Goal: Transaction & Acquisition: Purchase product/service

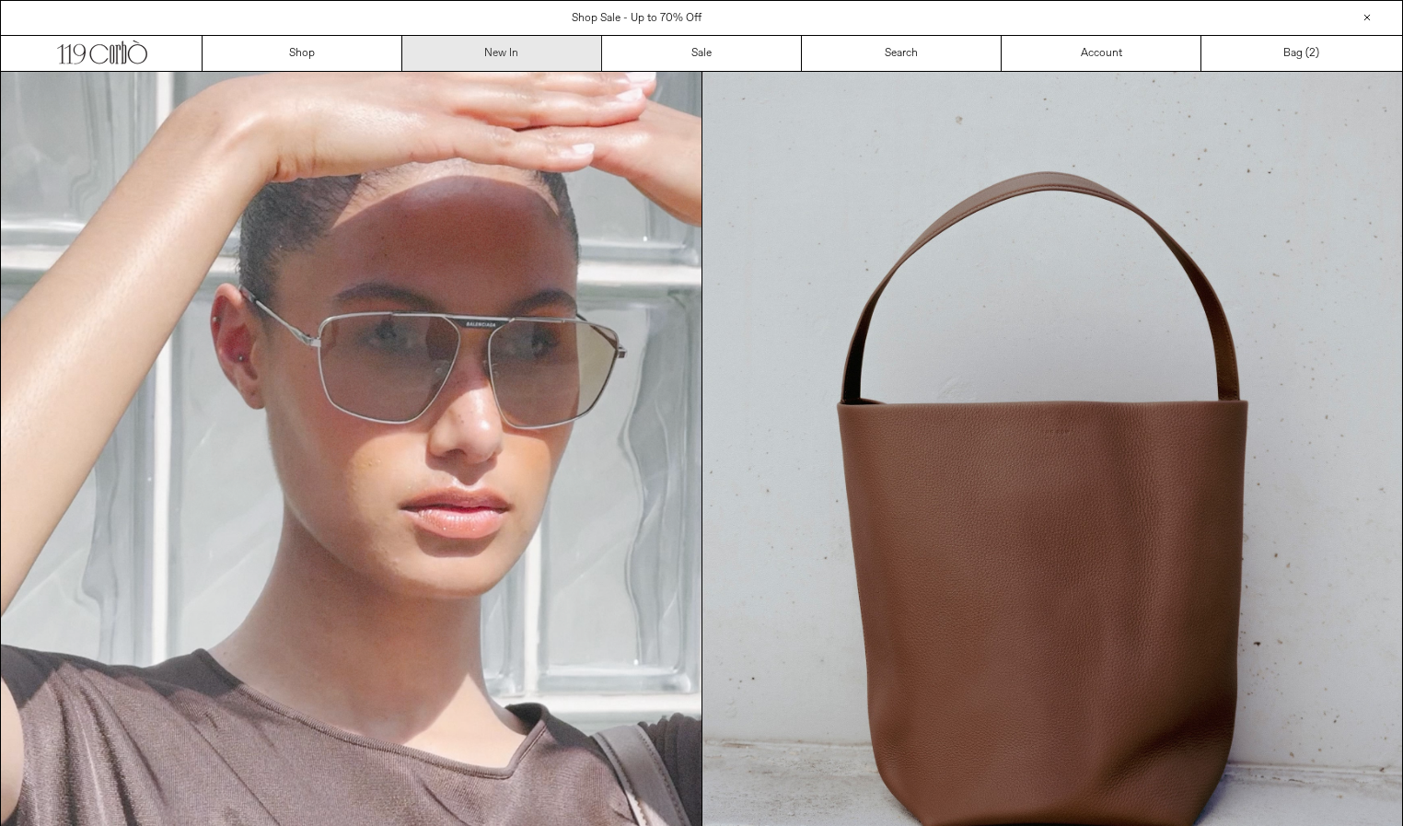
click at [528, 56] on link "New In" at bounding box center [502, 53] width 200 height 35
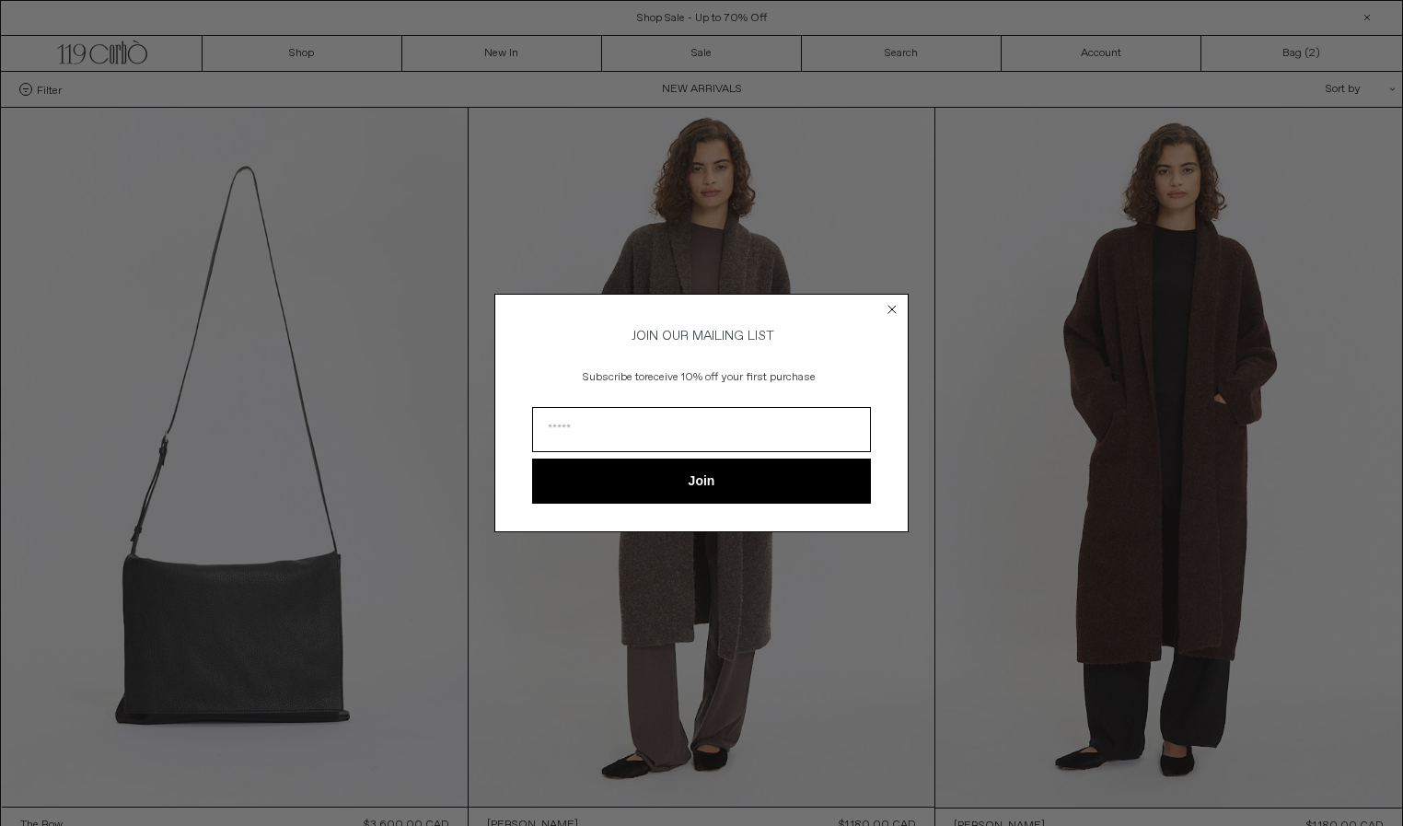
click at [896, 304] on circle "Close dialog" at bounding box center [892, 309] width 17 height 17
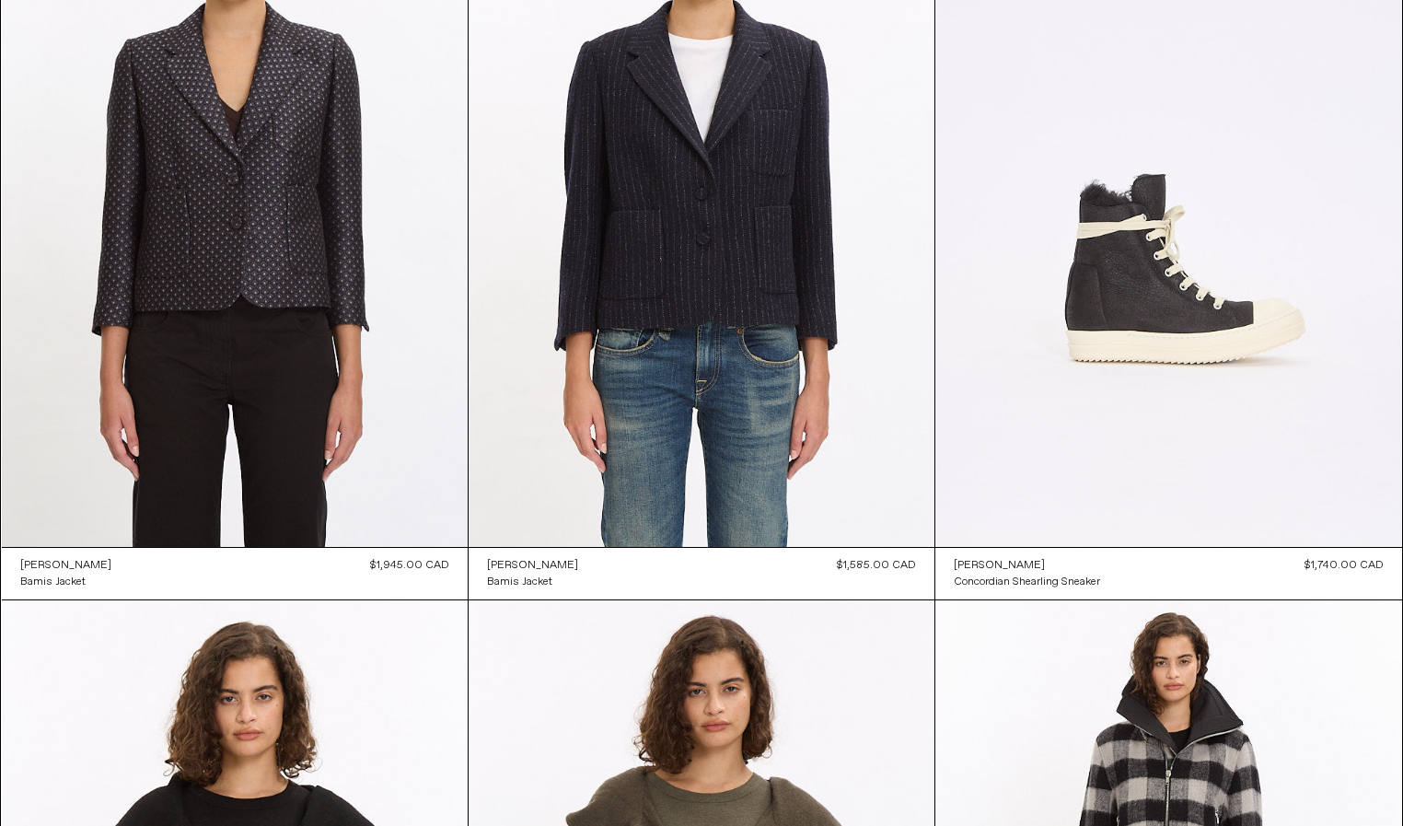
scroll to position [4796, 0]
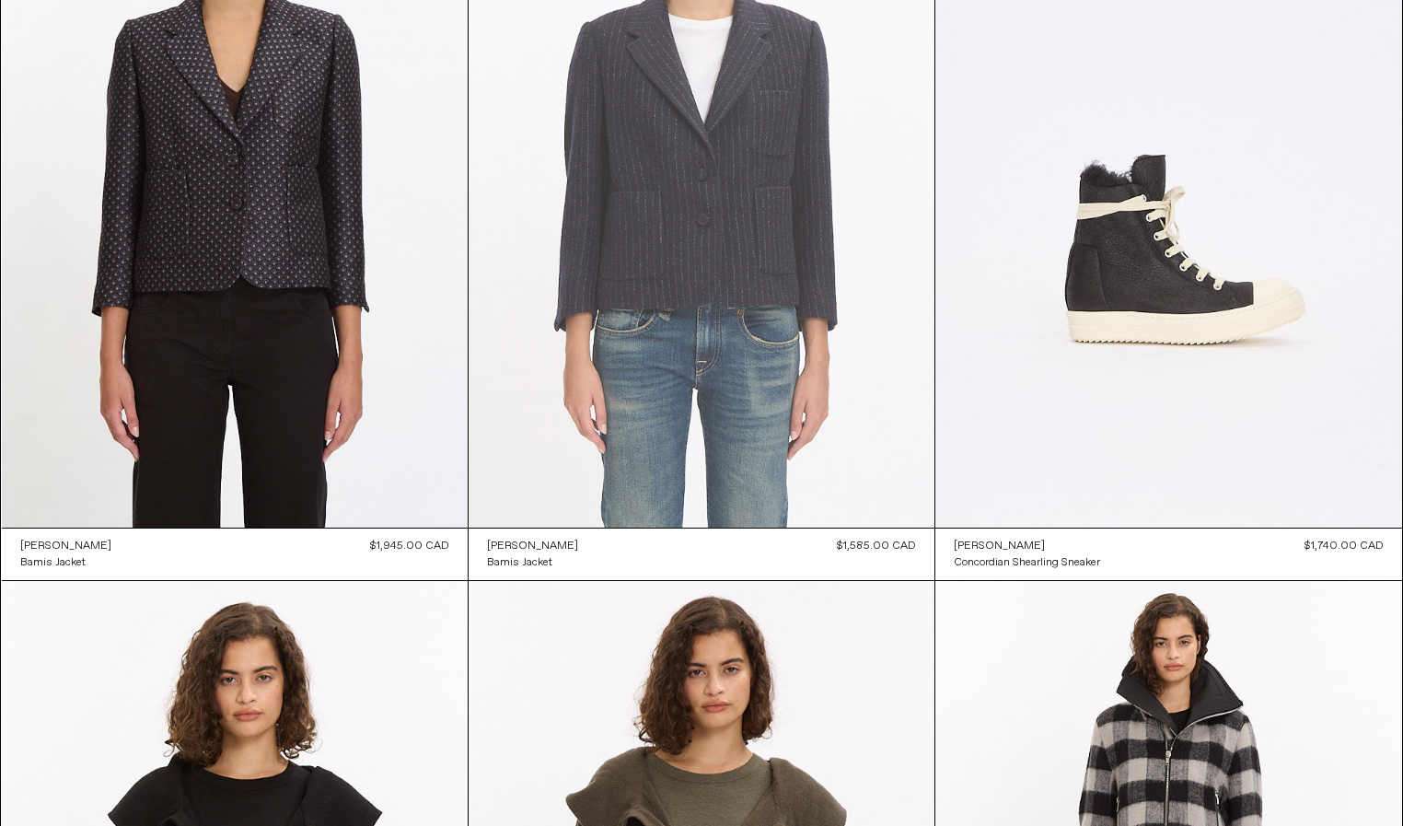
click at [804, 295] on at bounding box center [702, 177] width 466 height 699
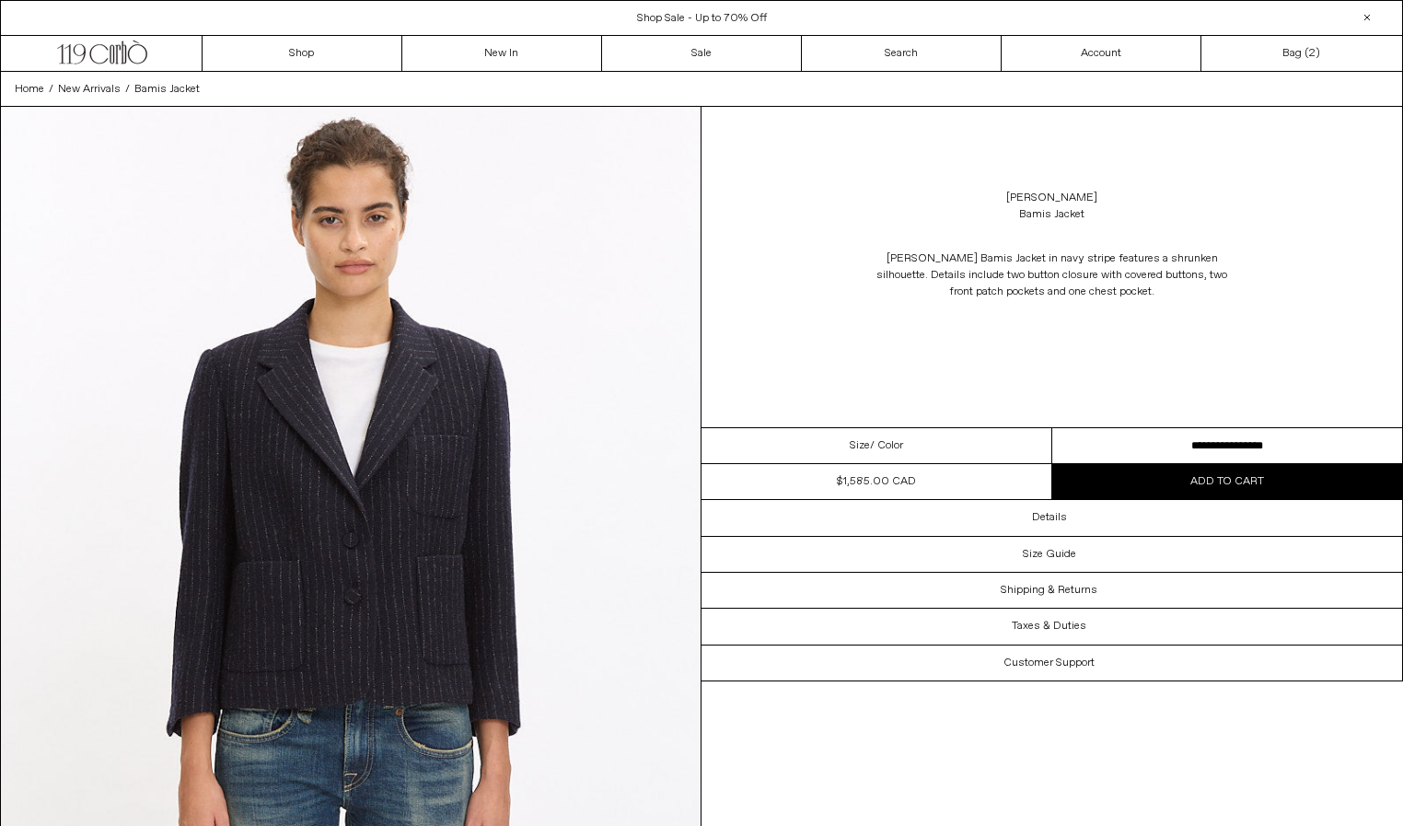
click at [1136, 456] on select "**********" at bounding box center [1227, 446] width 351 height 36
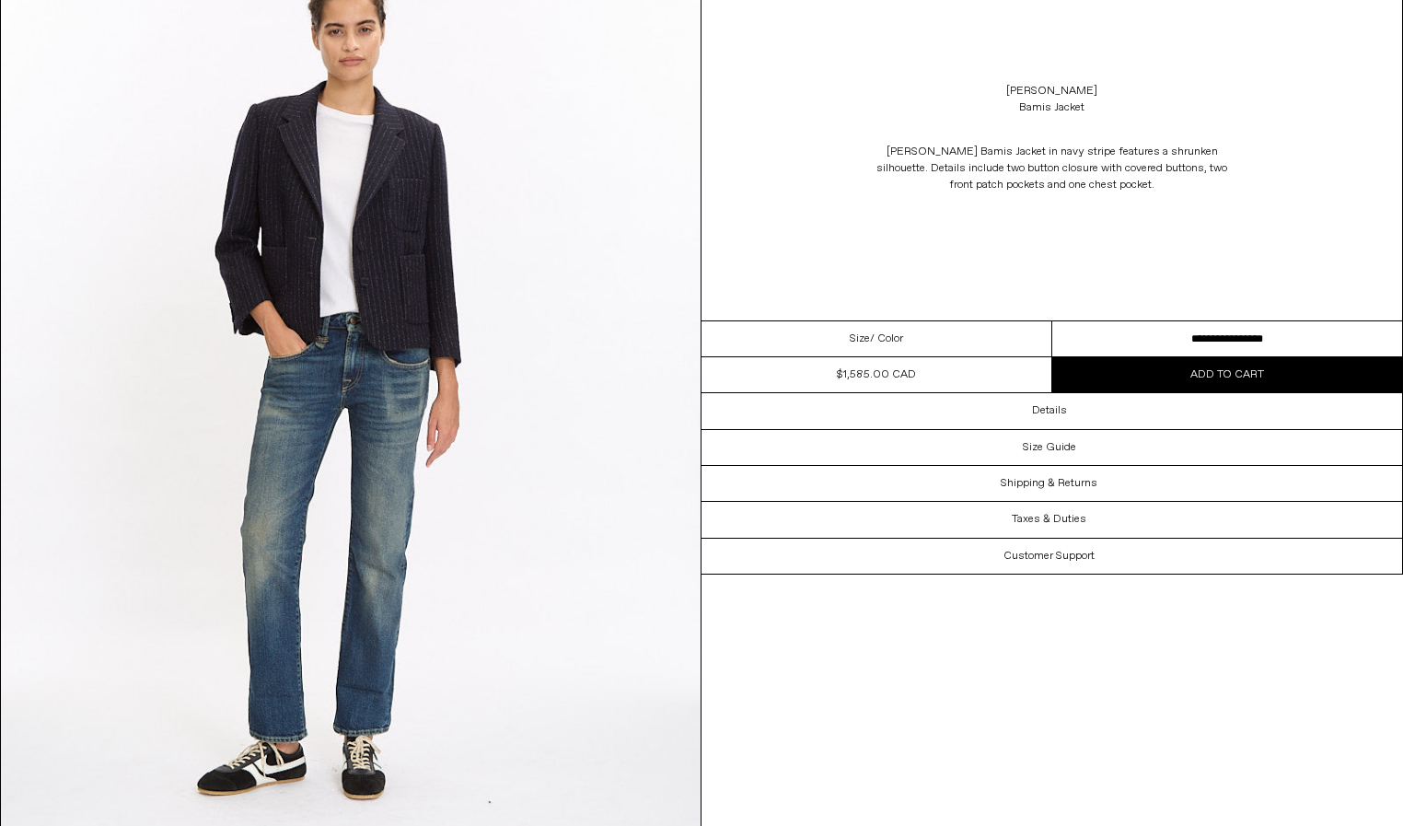
scroll to position [1031, 0]
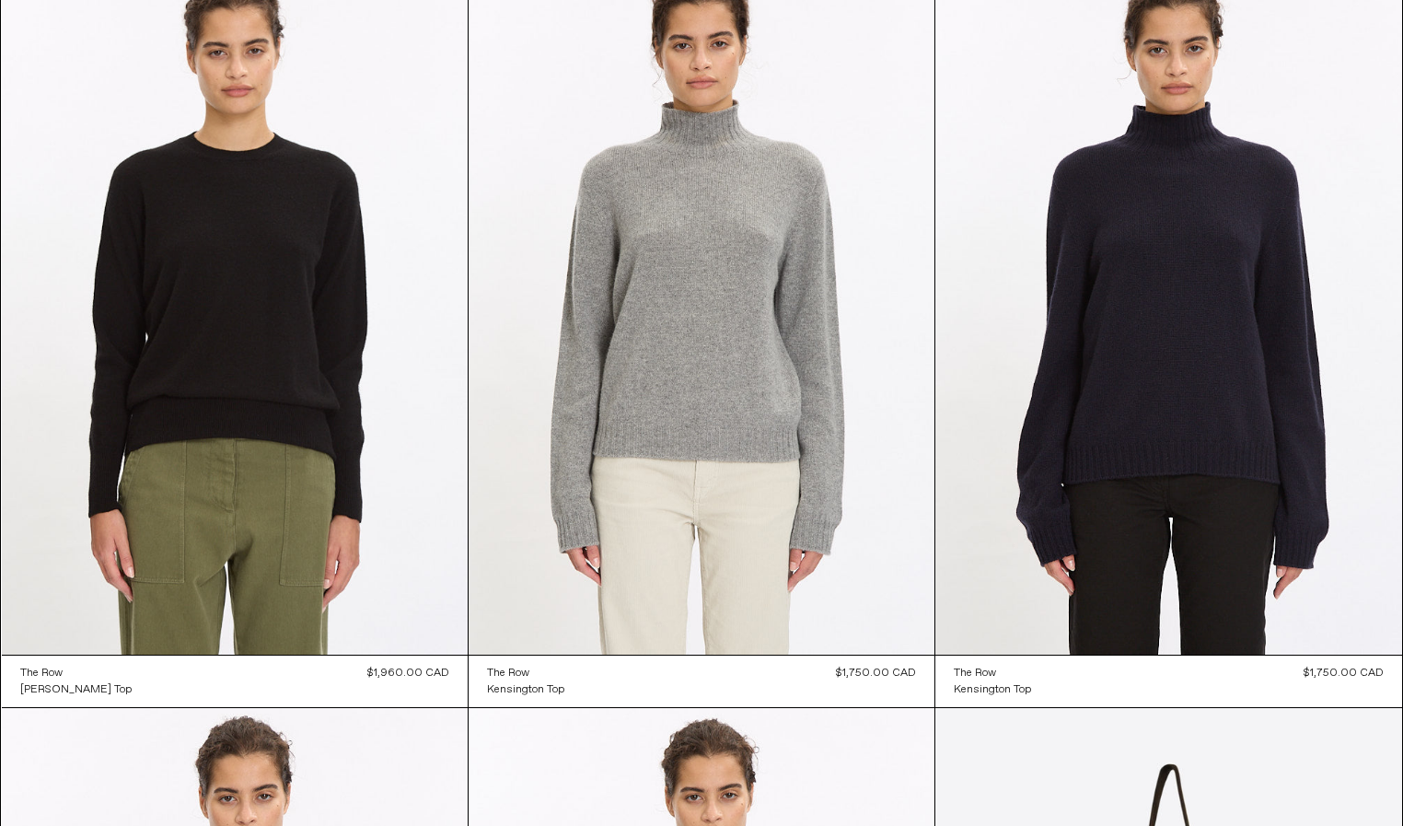
scroll to position [10701, 0]
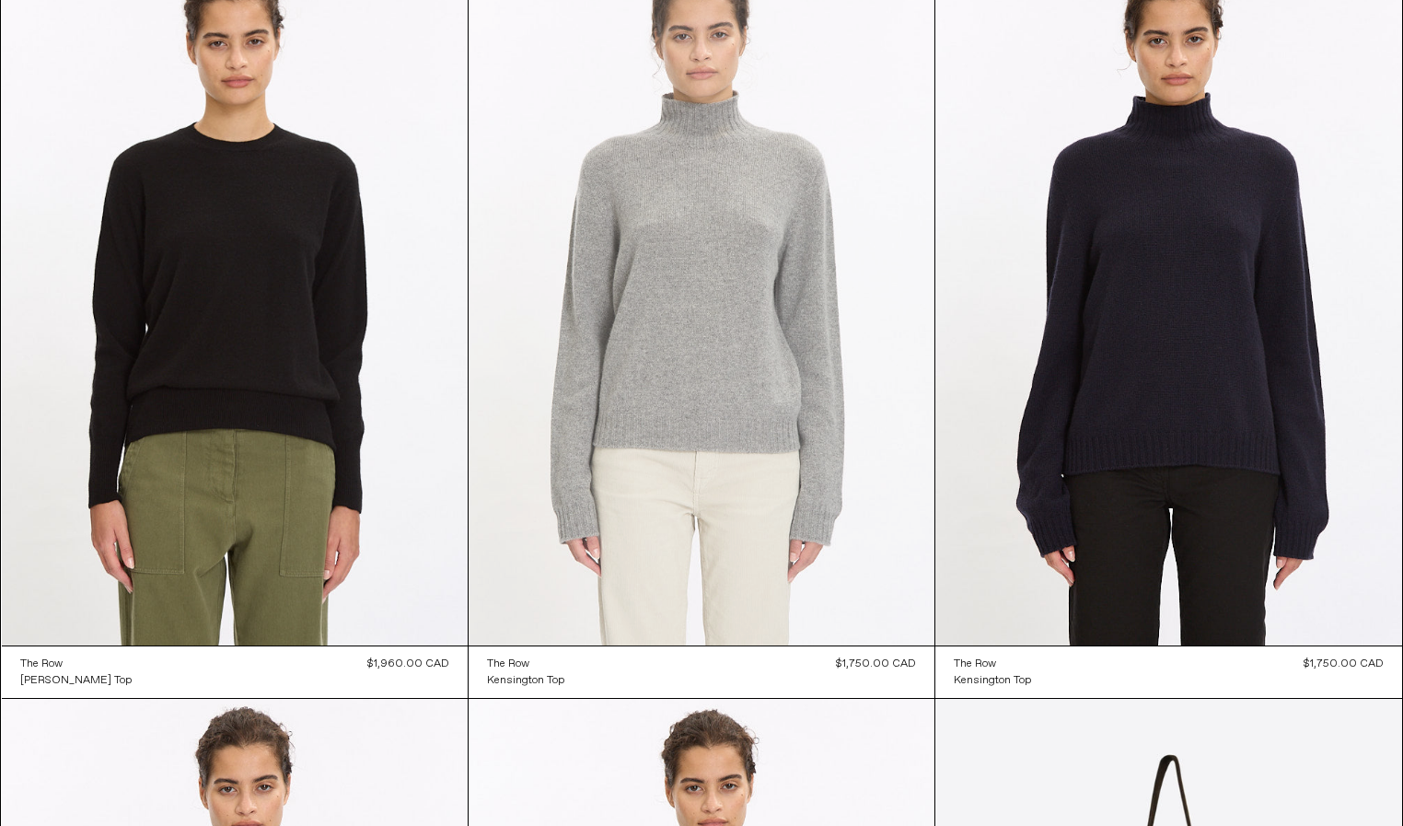
click at [740, 388] on at bounding box center [702, 295] width 466 height 699
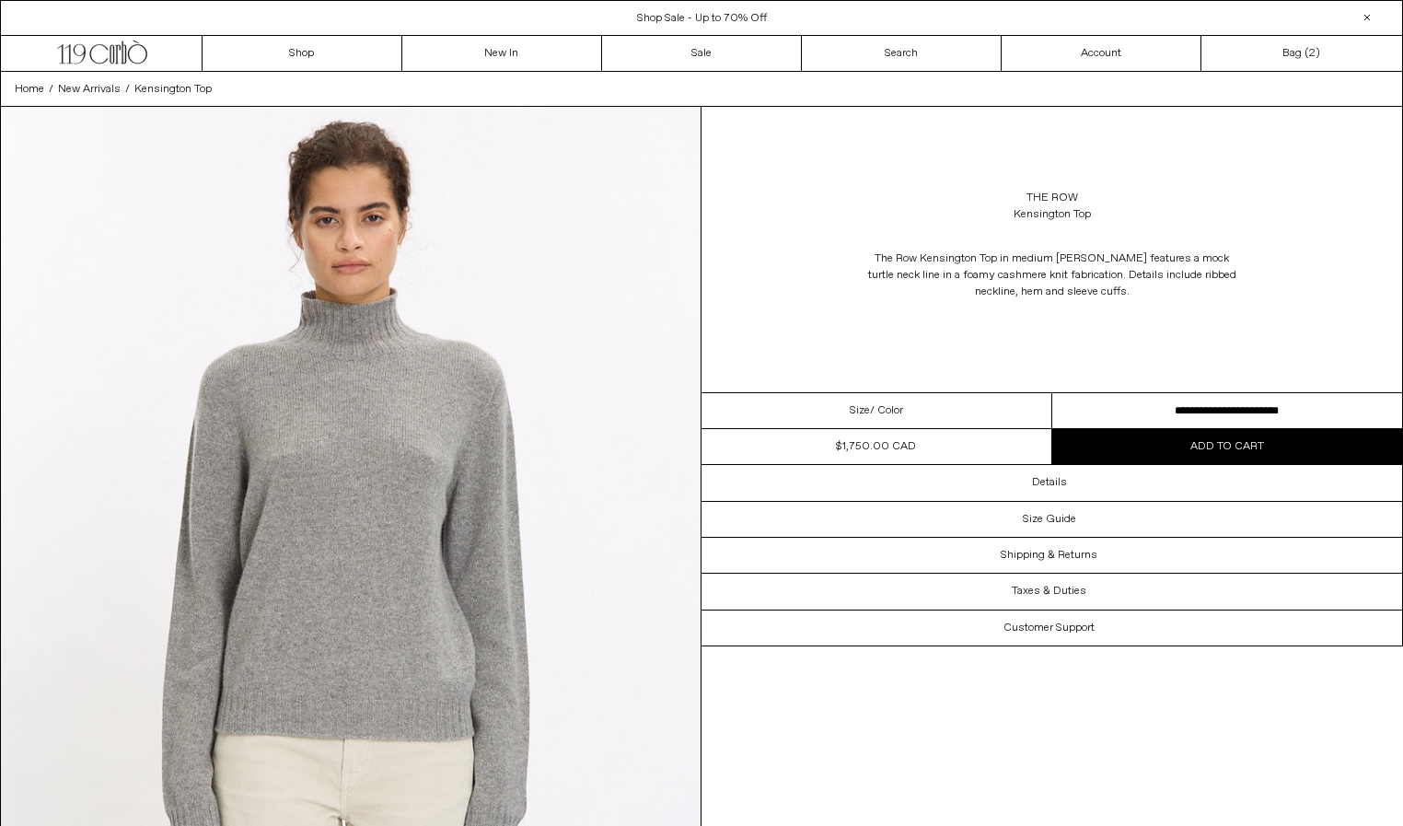
click at [1132, 411] on select "**********" at bounding box center [1227, 411] width 351 height 36
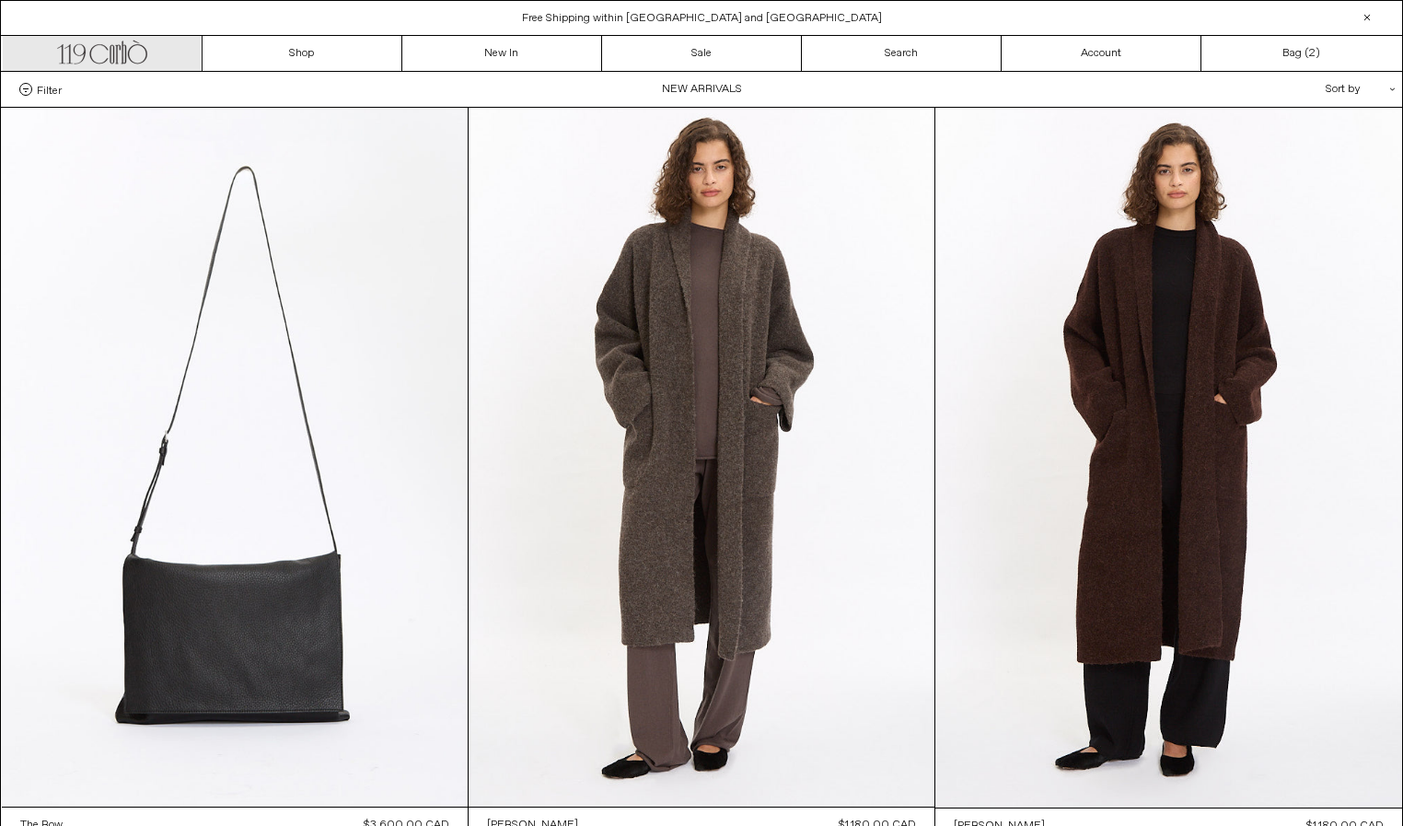
click at [99, 45] on icon ".cls-1, .cls-2 { fill: #231f20; stroke: #231f20; stroke-miterlimit: 10; stroke-…" at bounding box center [102, 50] width 90 height 27
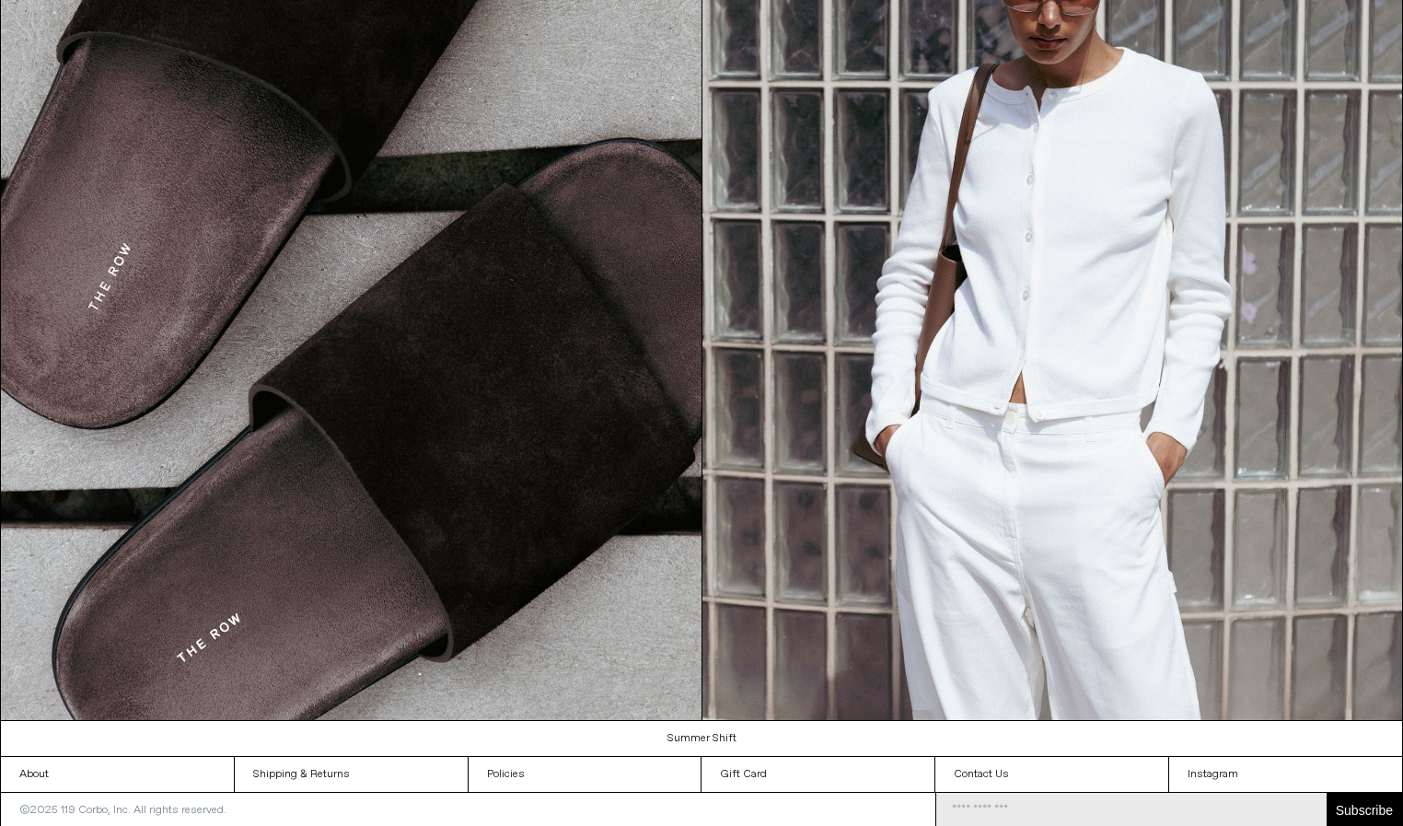
scroll to position [2095, 0]
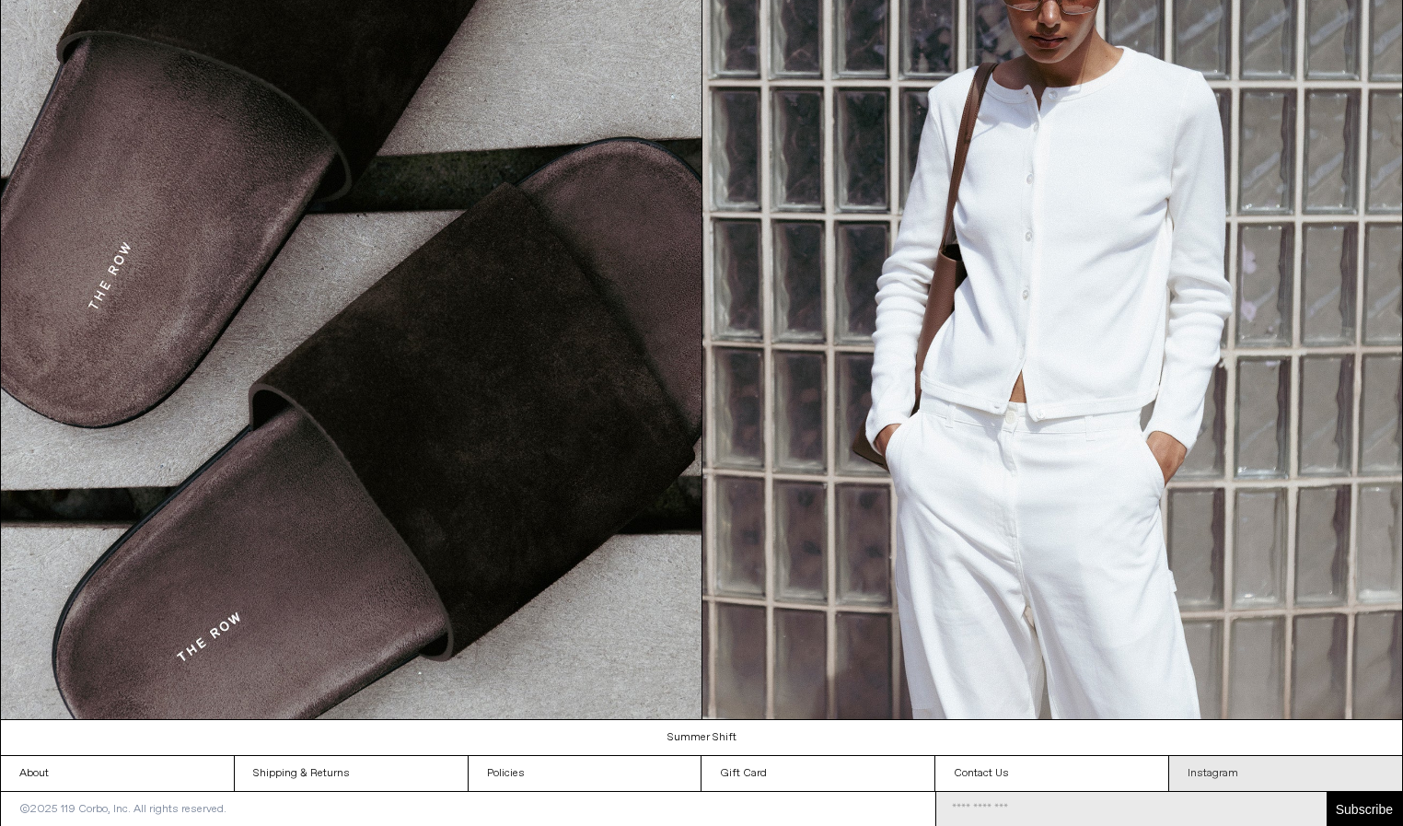
click at [1206, 775] on link "Instagram" at bounding box center [1285, 773] width 233 height 35
